Goal: Information Seeking & Learning: Learn about a topic

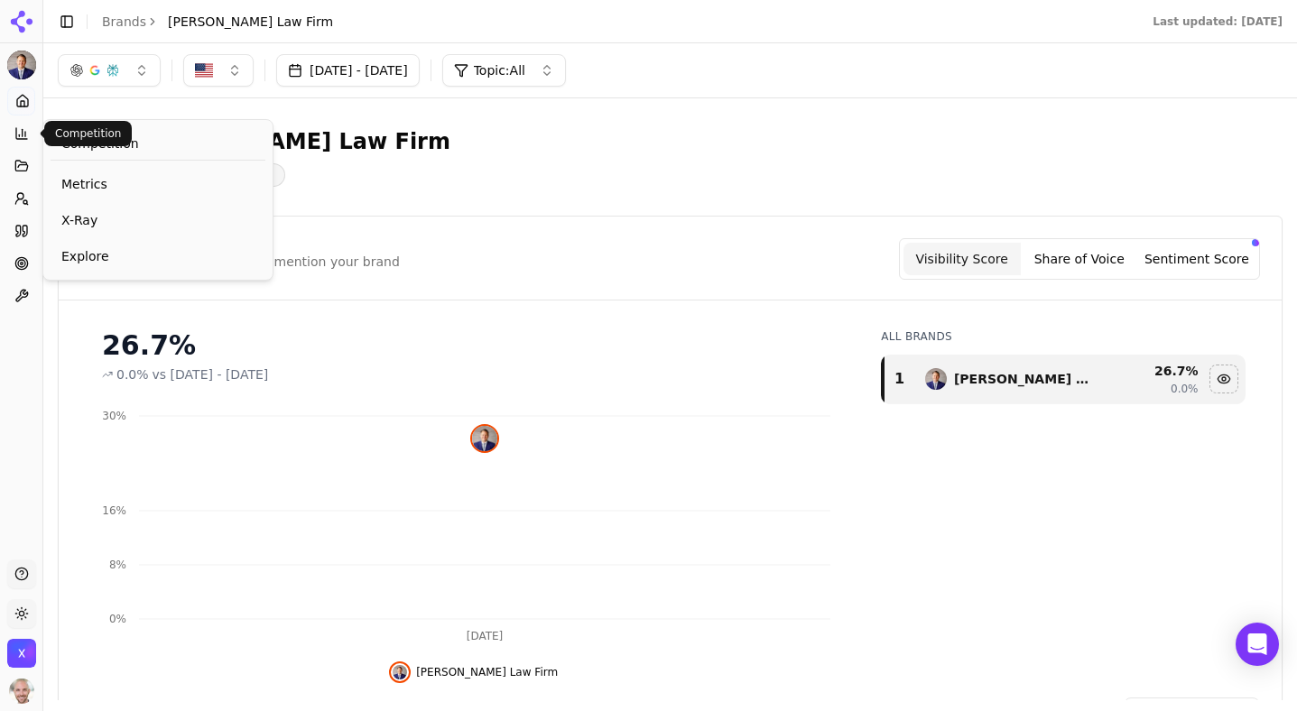
click at [16, 129] on icon at bounding box center [21, 133] width 11 height 11
click at [75, 142] on span "Competition" at bounding box center [100, 144] width 78 height 18
click at [75, 172] on link "Metrics" at bounding box center [158, 184] width 215 height 32
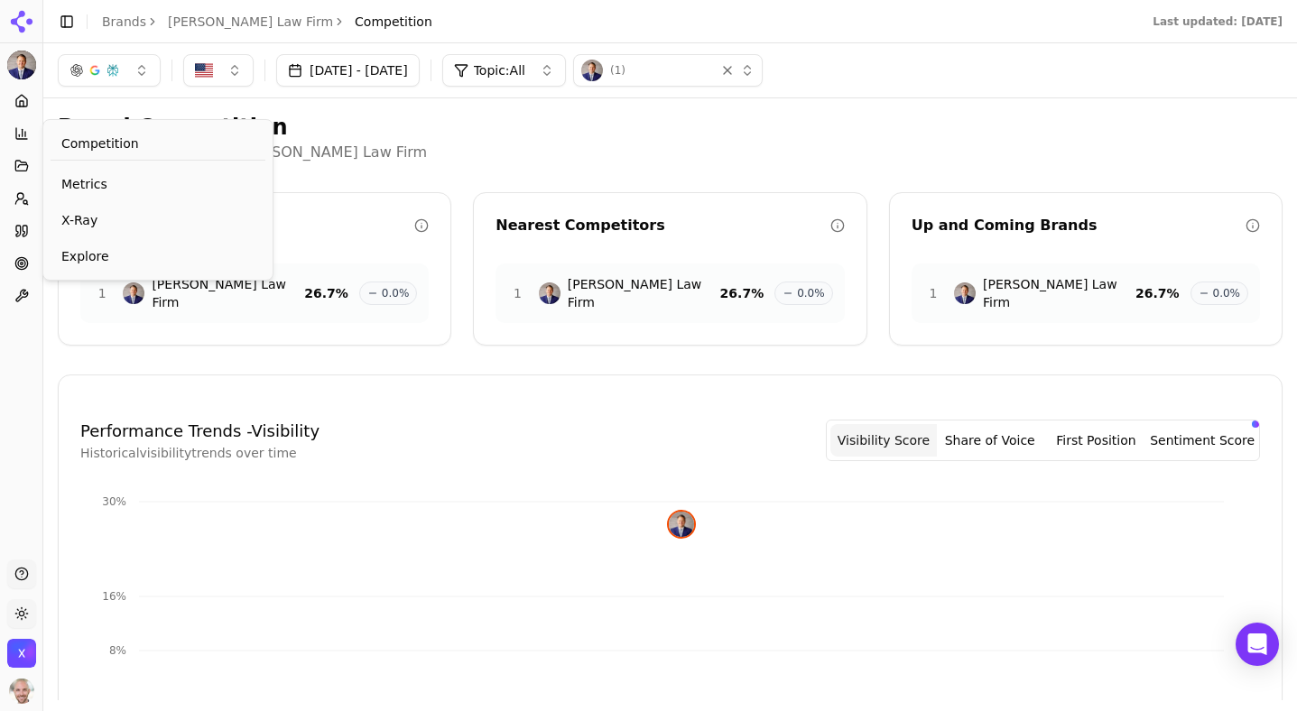
click at [27, 138] on icon at bounding box center [21, 133] width 11 height 11
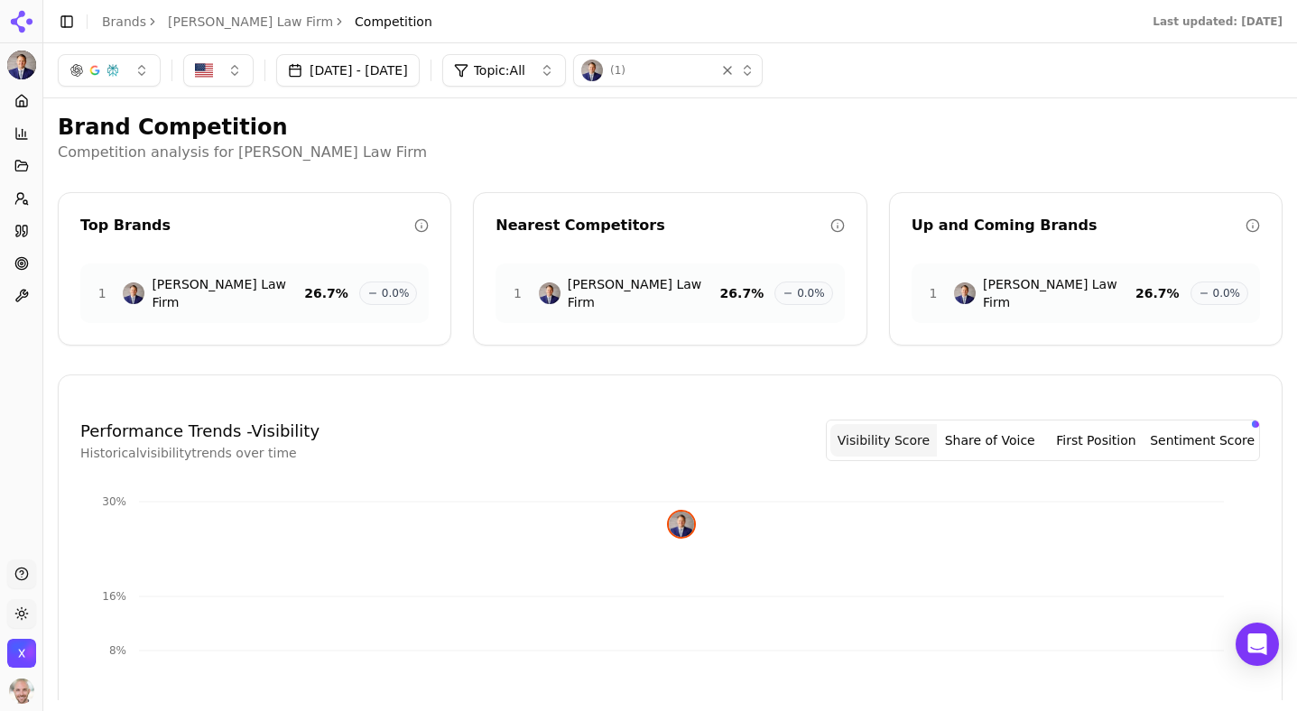
click at [388, 151] on p "Competition analysis for Johnston Law Firm" at bounding box center [670, 153] width 1225 height 22
click at [25, 70] on html "Johnston Law Firm Platform Home Competition Topics Prompts Citations Optimize T…" at bounding box center [648, 355] width 1297 height 711
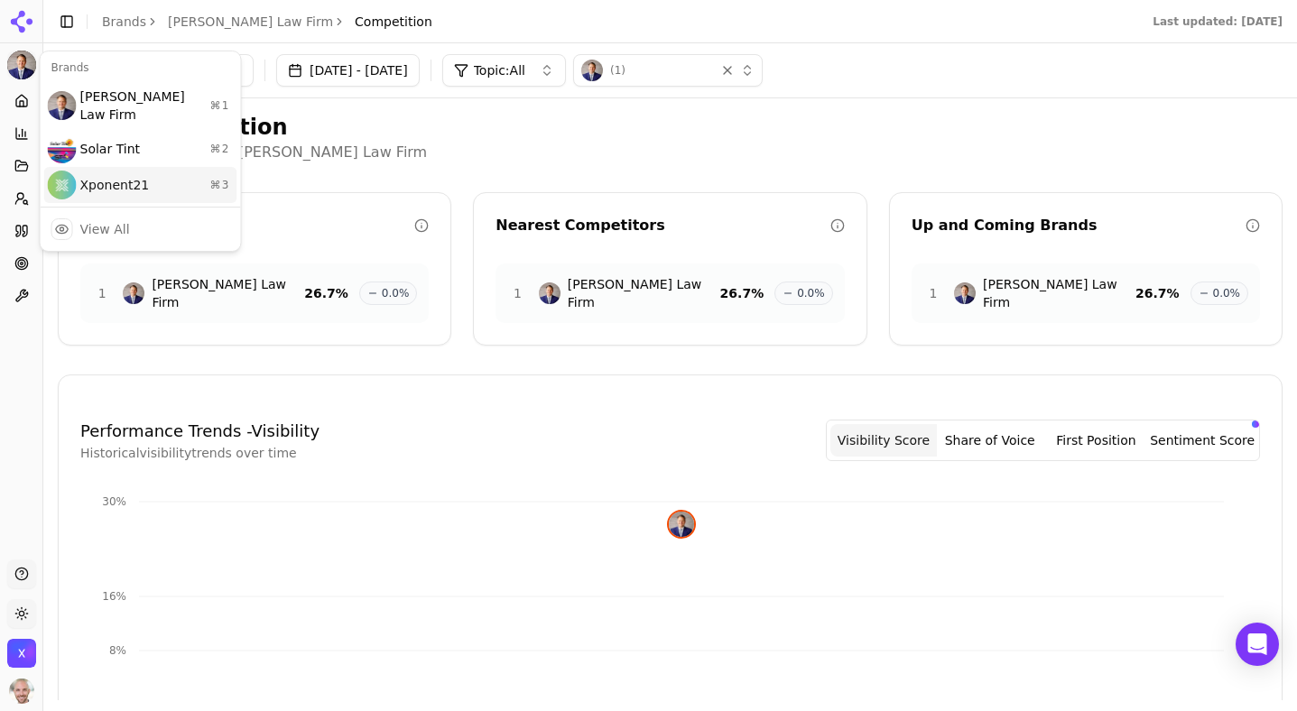
click at [95, 167] on div "Xponent21 ⌘ 3" at bounding box center [140, 185] width 193 height 36
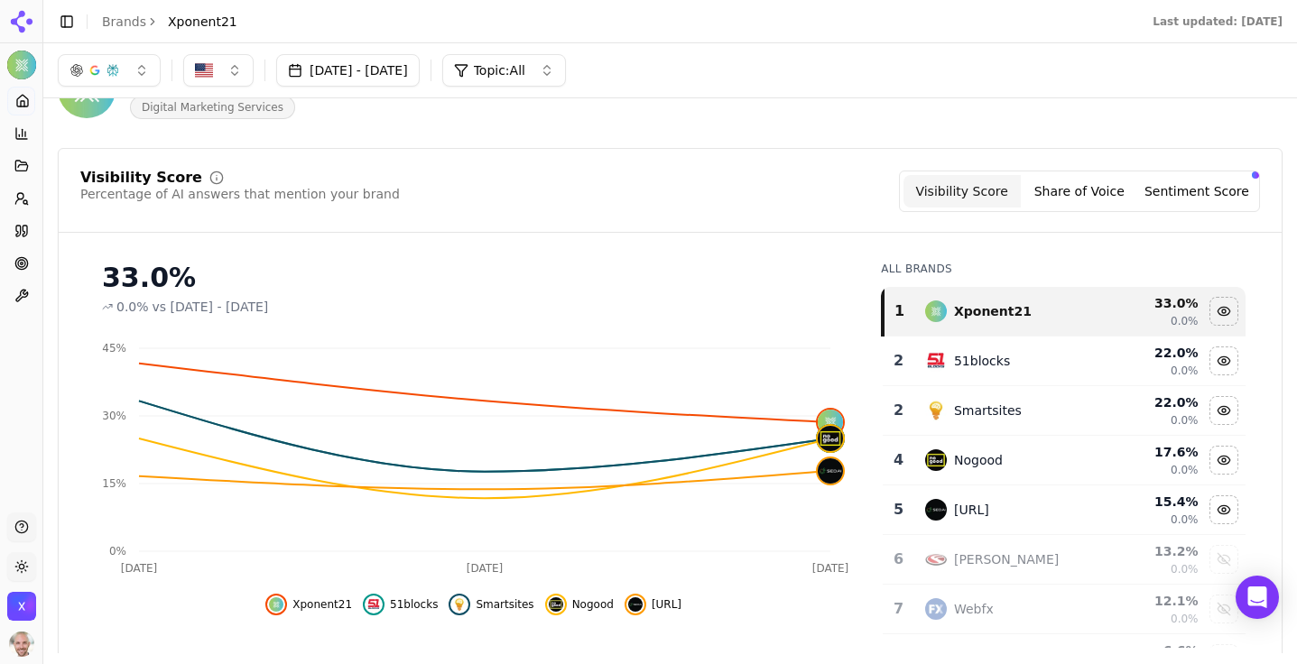
scroll to position [71, 0]
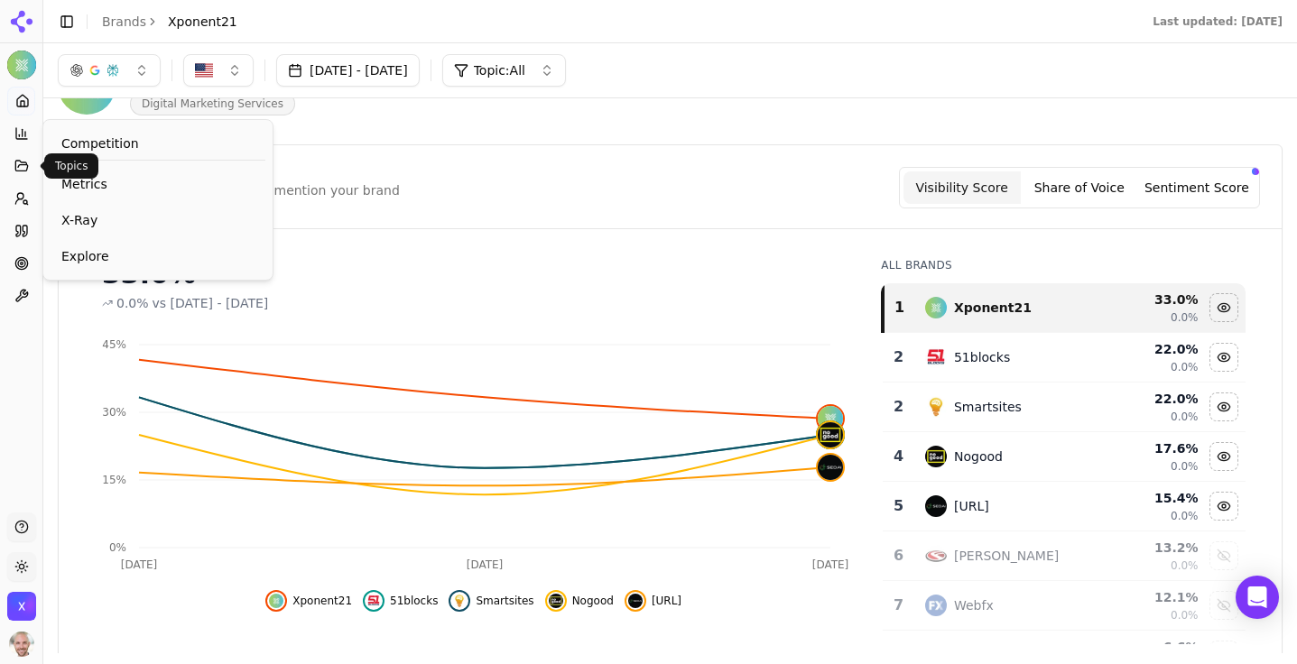
click at [23, 172] on icon at bounding box center [21, 166] width 14 height 14
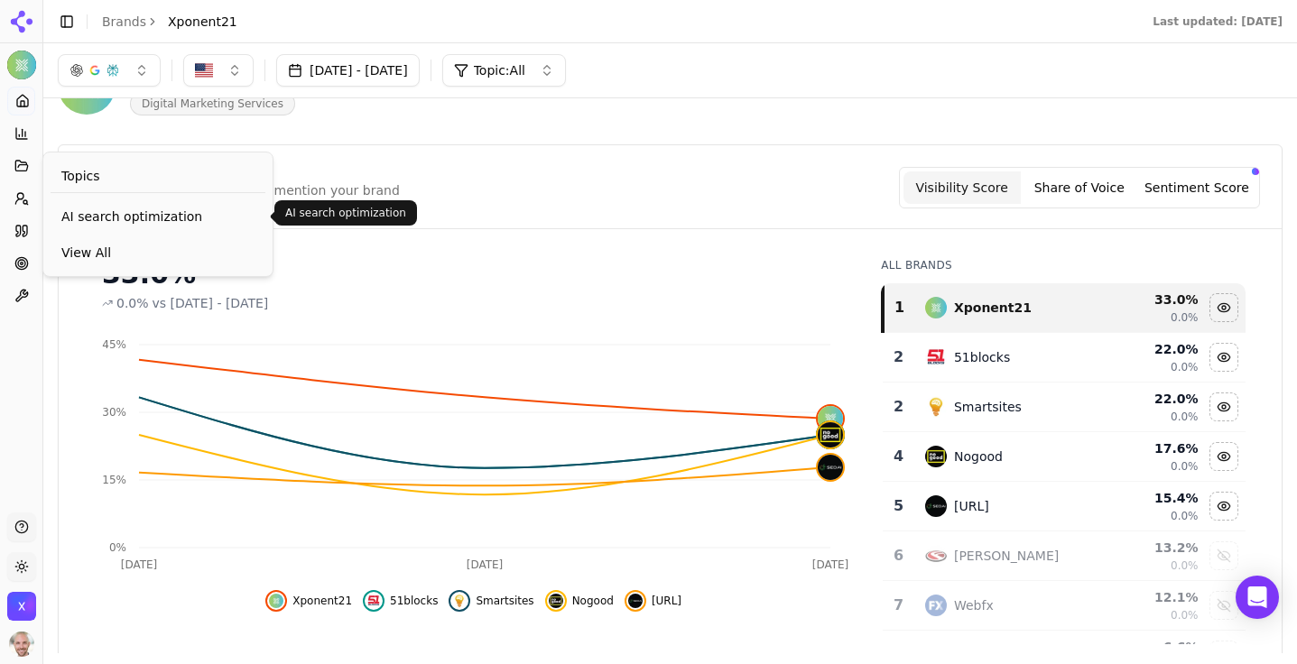
click at [102, 215] on span "AI search optimization" at bounding box center [157, 217] width 193 height 18
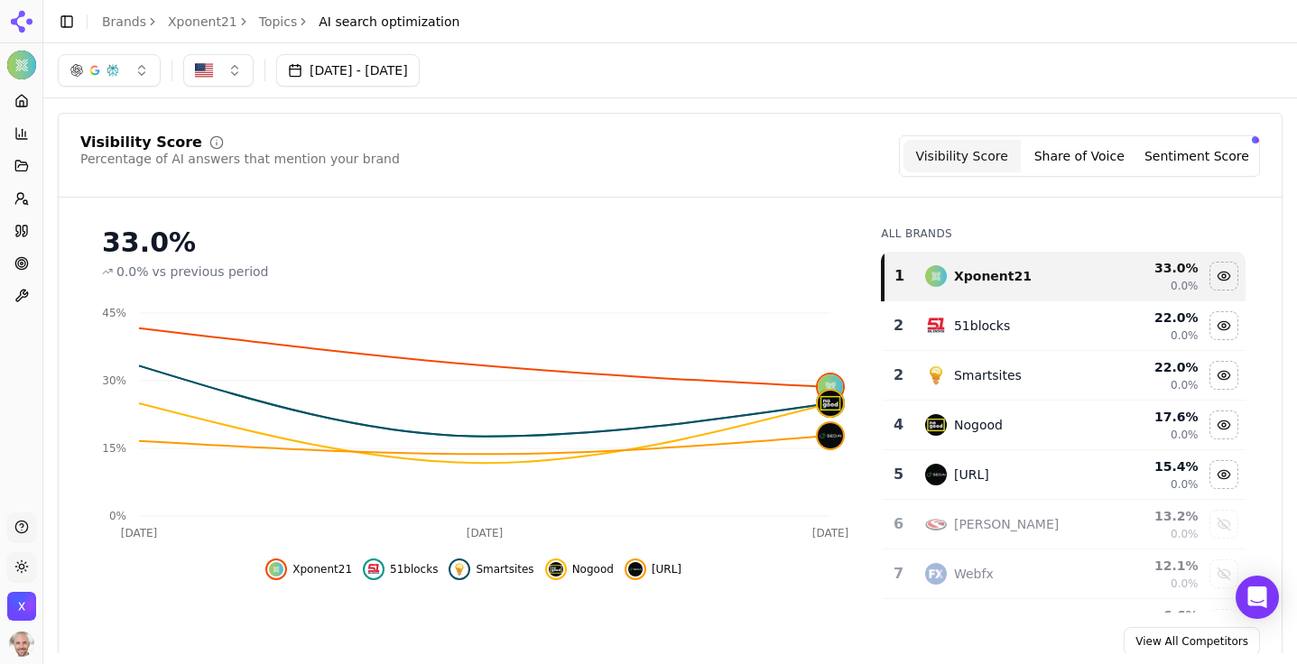
click at [1071, 153] on button "Share of Voice" at bounding box center [1079, 156] width 117 height 32
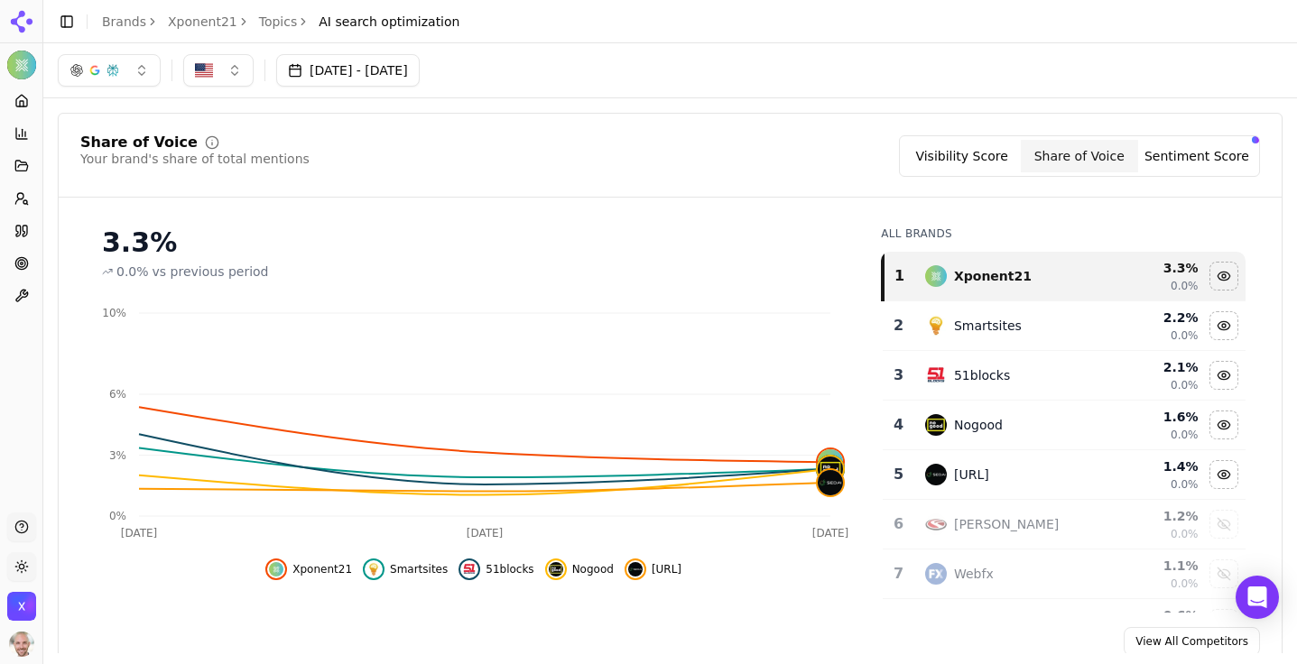
click at [1182, 152] on button "Sentiment Score" at bounding box center [1196, 156] width 117 height 32
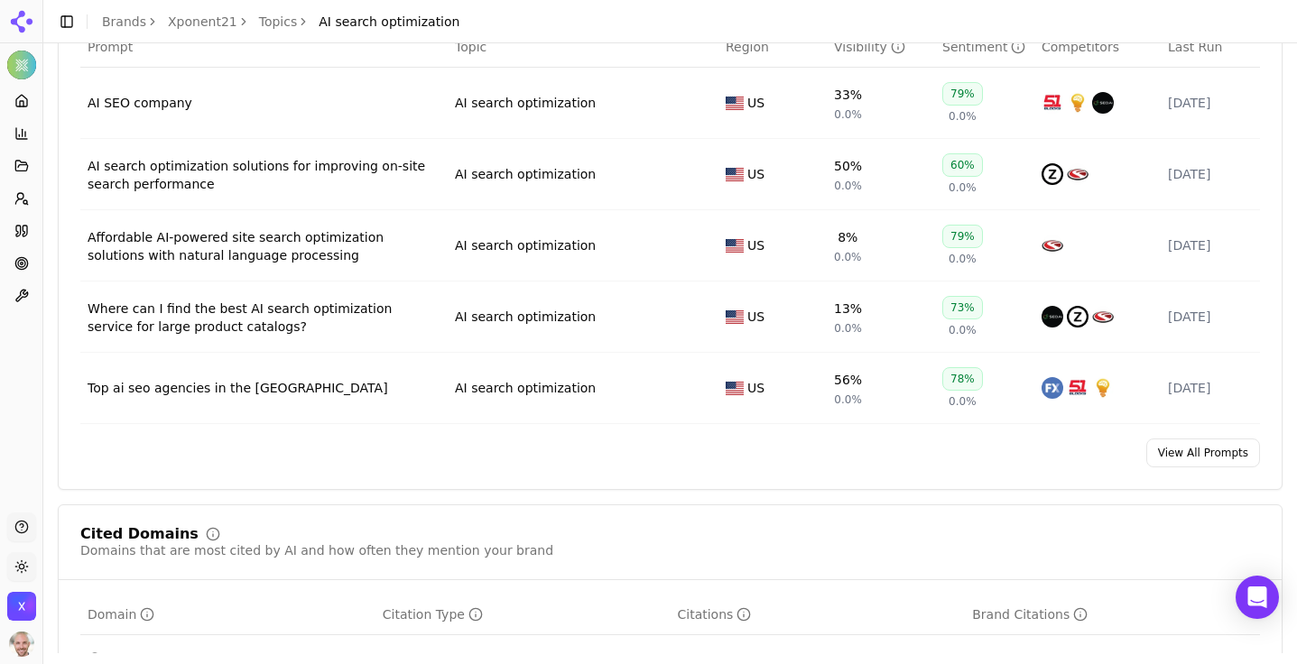
scroll to position [844, 0]
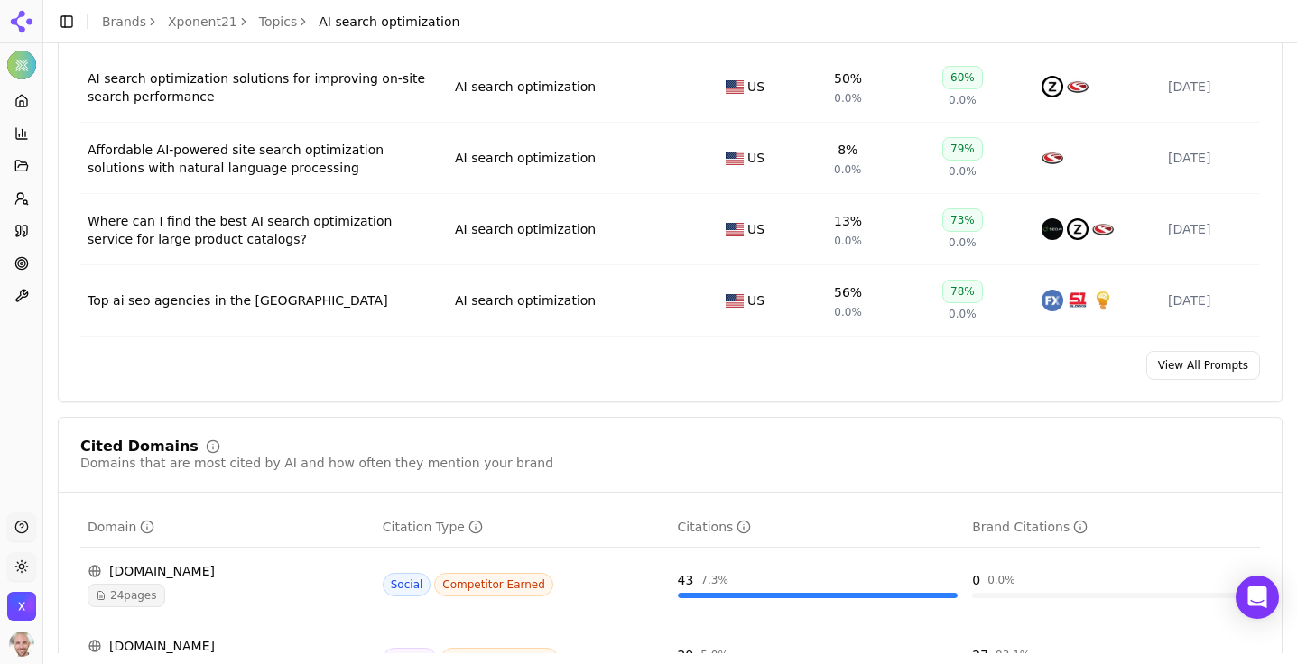
click at [181, 97] on div "AI search optimization solutions for improving on-site search performance" at bounding box center [264, 88] width 353 height 36
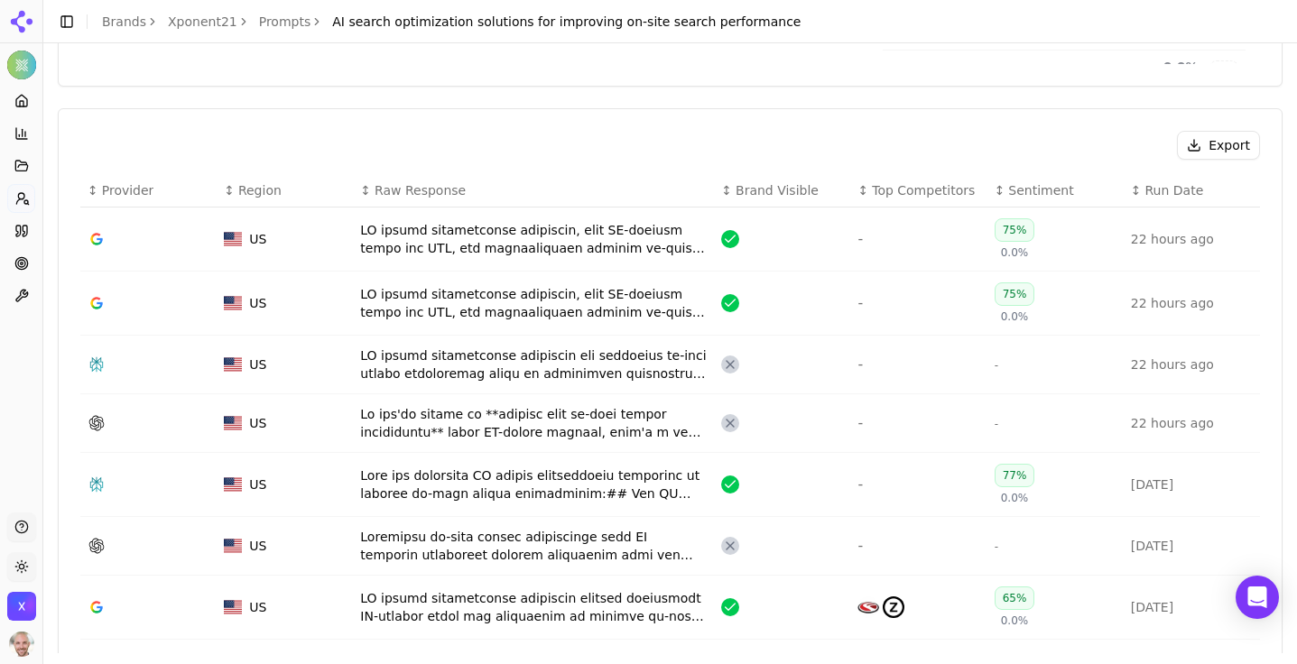
scroll to position [600, 0]
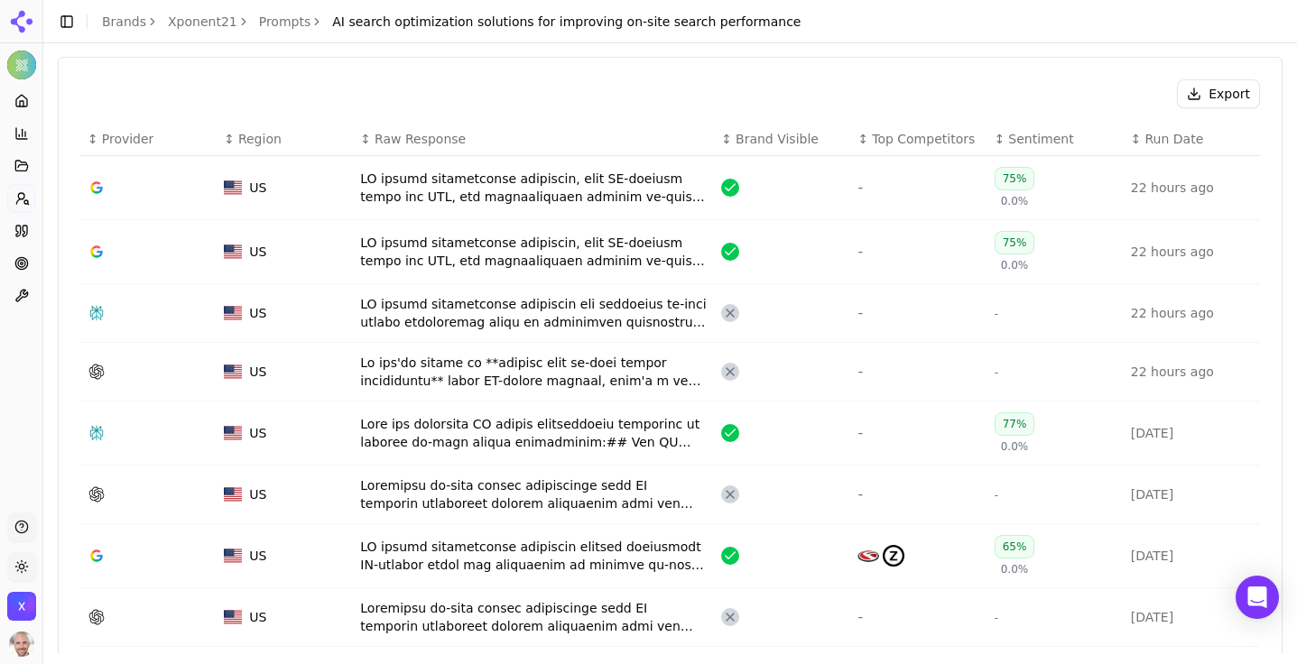
click at [457, 197] on div "Data table" at bounding box center [533, 188] width 347 height 36
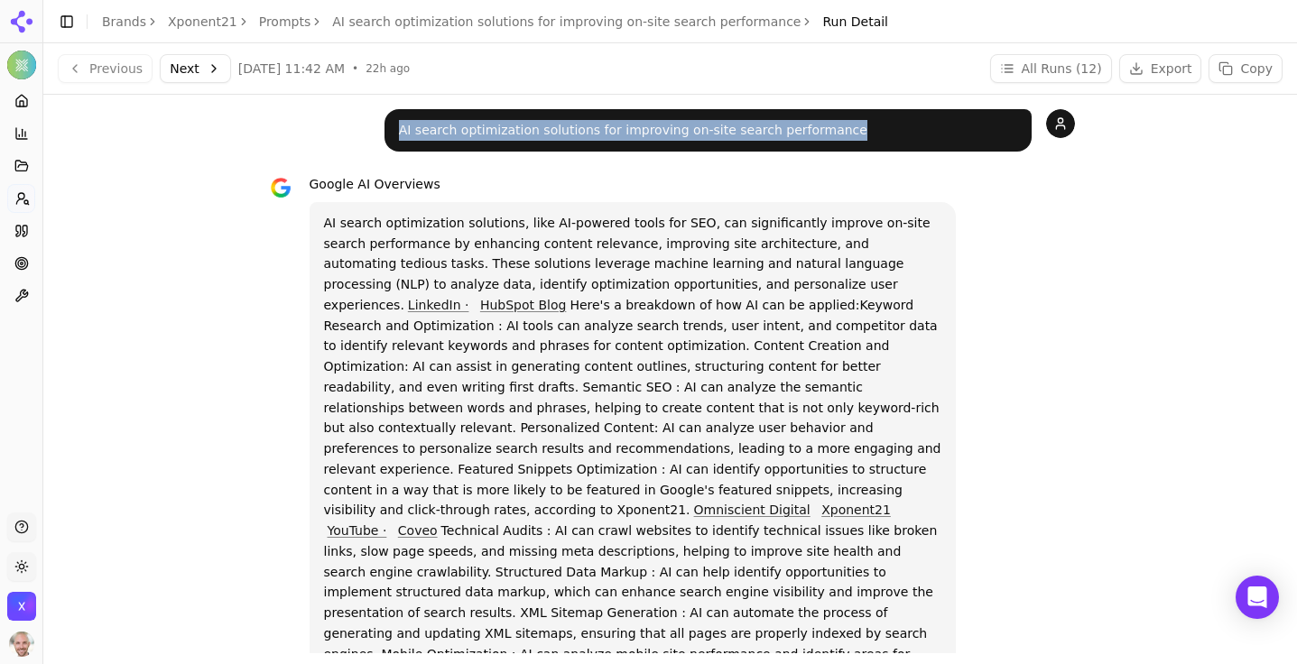
drag, startPoint x: 868, startPoint y: 133, endPoint x: 389, endPoint y: 130, distance: 479.4
click at [389, 130] on div "AI search optimization solutions for improving on-site search performance" at bounding box center [708, 130] width 647 height 42
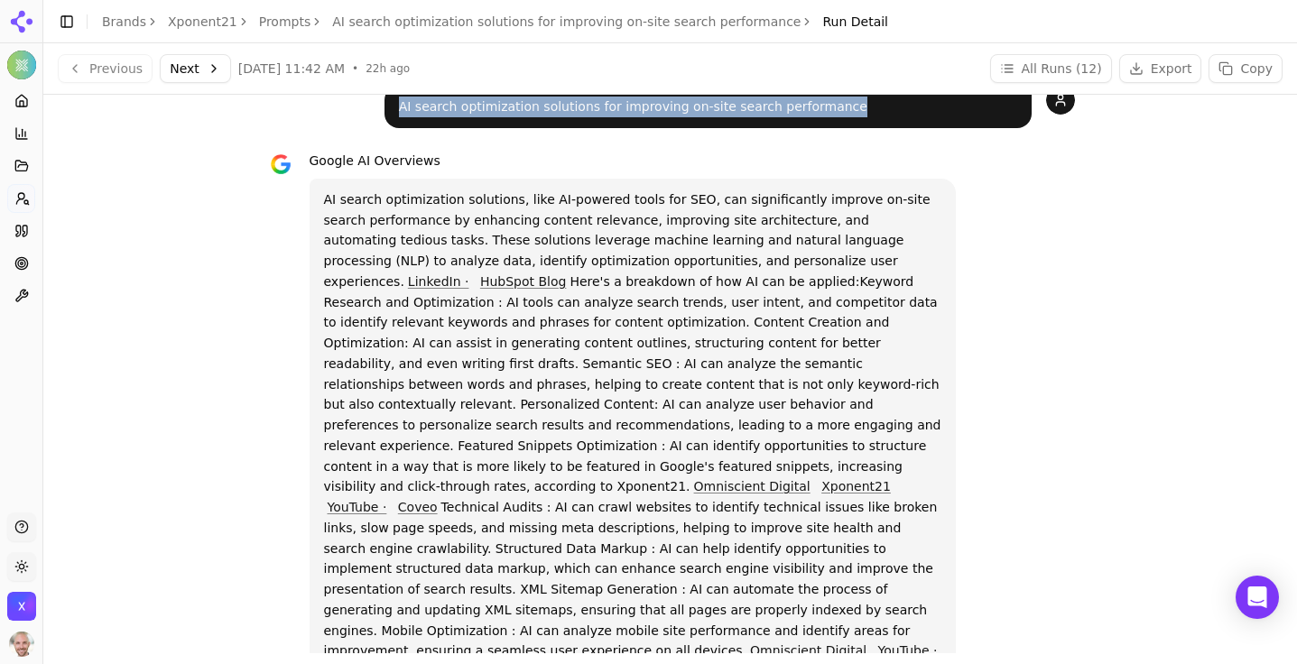
scroll to position [38, 0]
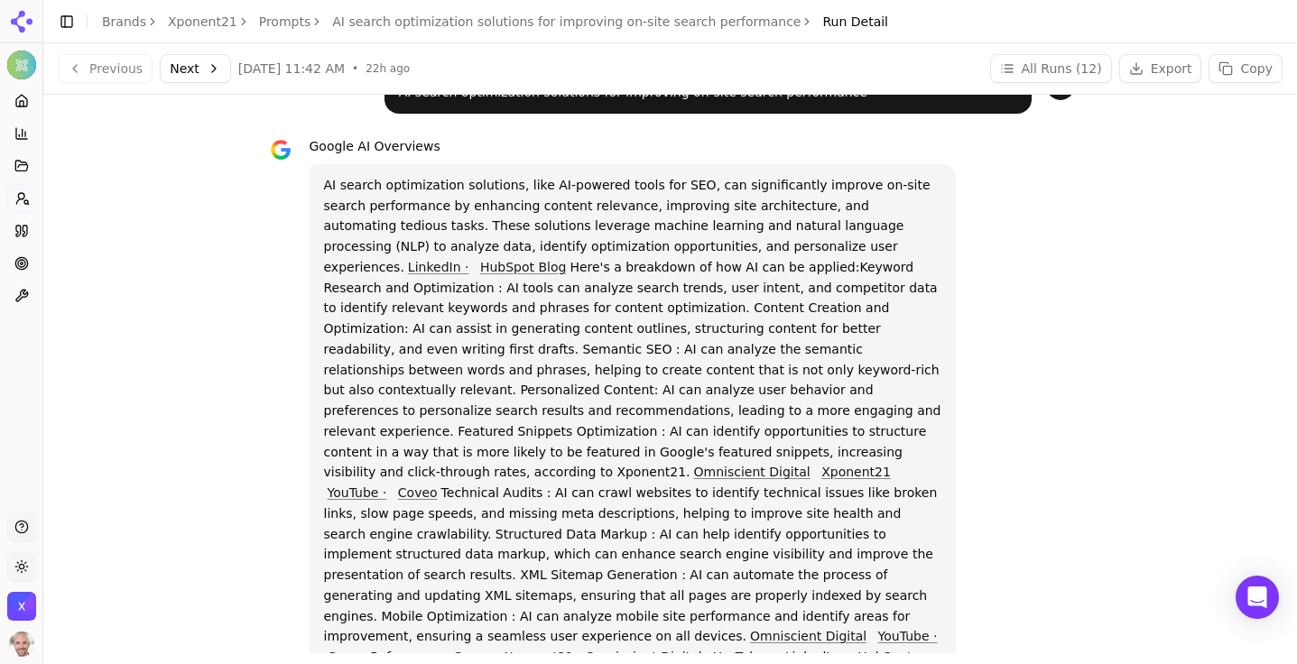
click at [335, 456] on p "AI search optimization solutions, like AI-powered tools for SEO, can significan…" at bounding box center [633, 432] width 618 height 514
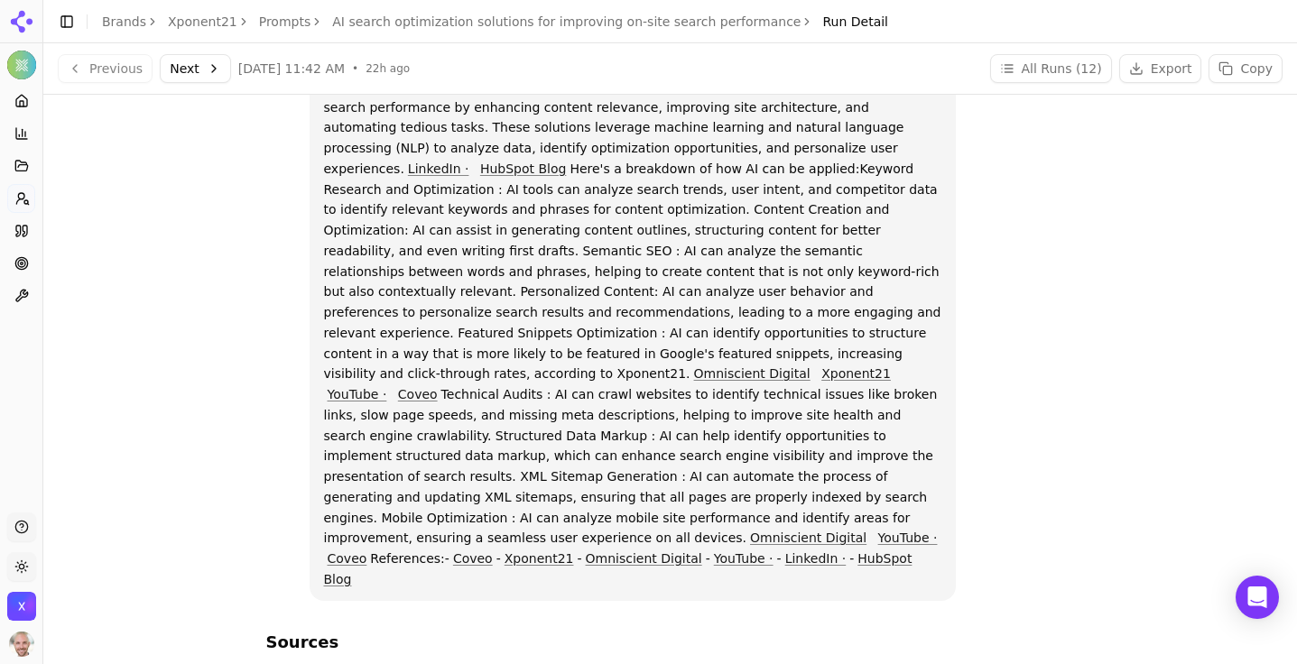
scroll to position [0, 0]
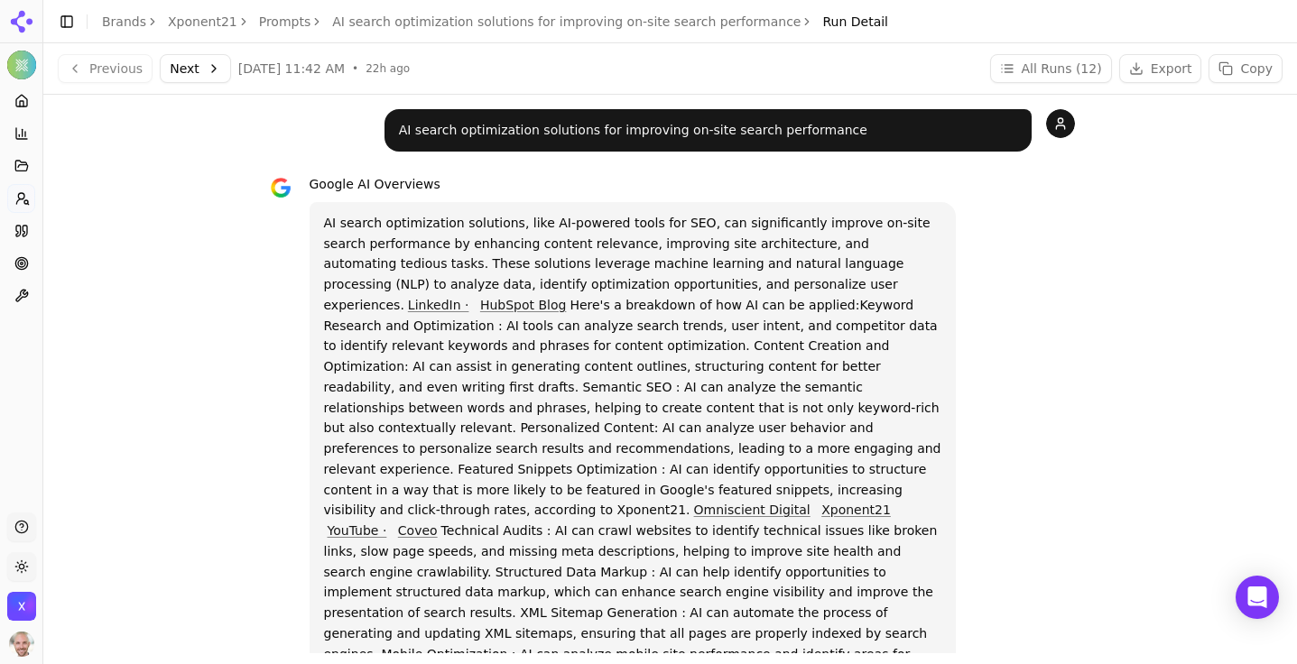
click at [272, 23] on link "Prompts" at bounding box center [285, 22] width 52 height 18
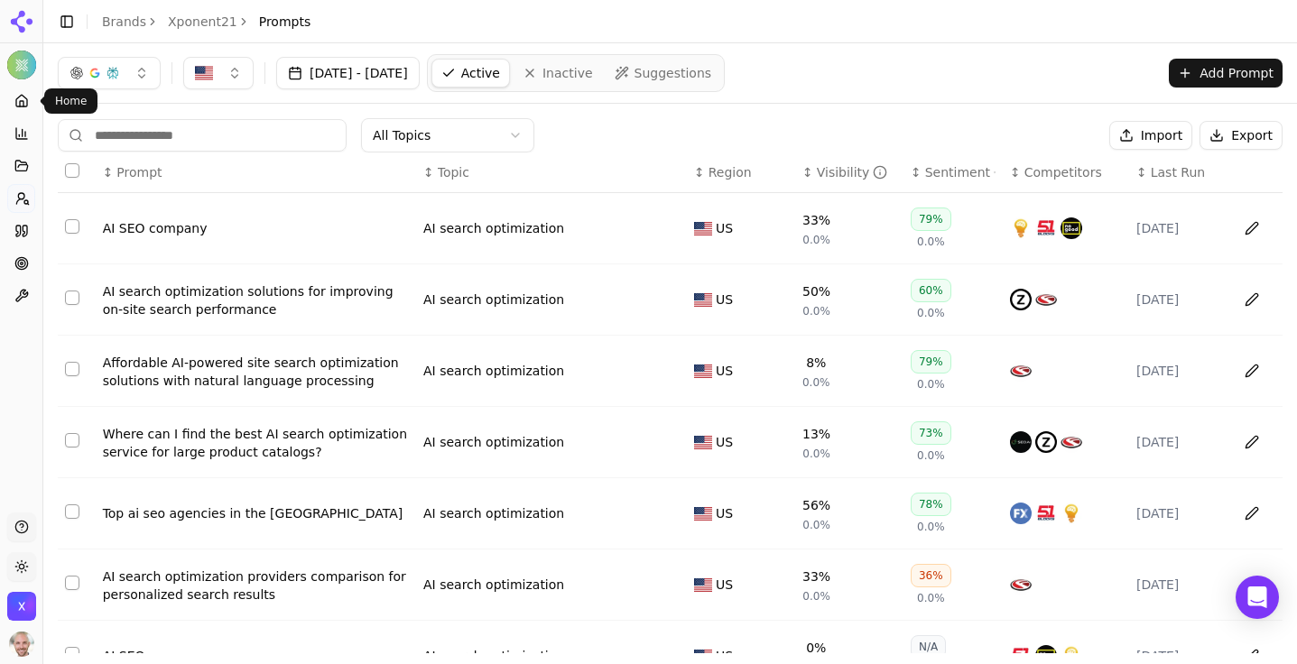
click at [19, 106] on icon at bounding box center [21, 101] width 11 height 12
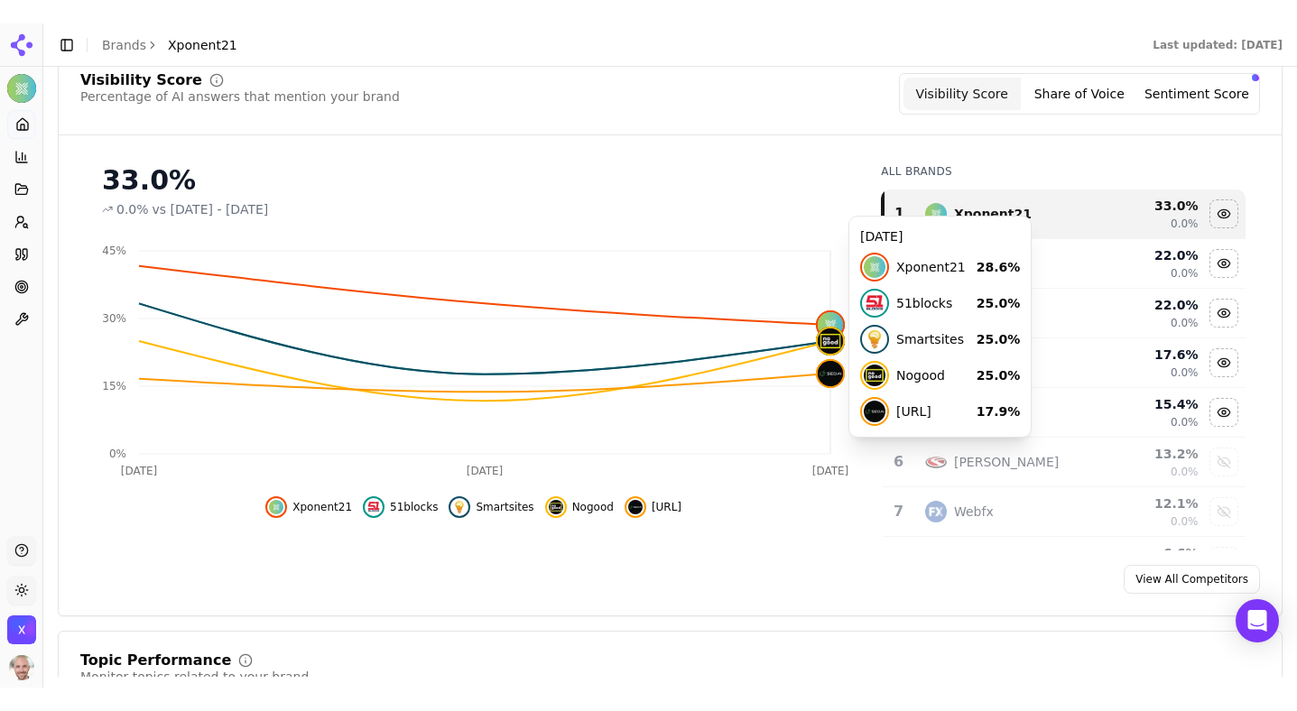
scroll to position [192, 0]
